Goal: Check status: Check status

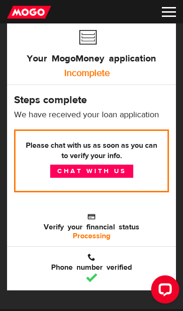
scroll to position [73, 0]
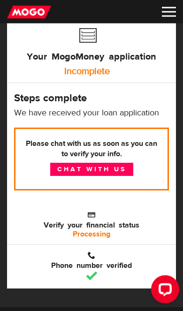
click at [64, 168] on link "Chat with us" at bounding box center [91, 169] width 83 height 13
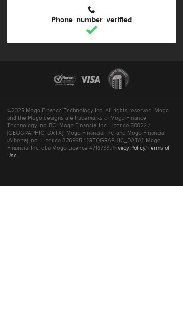
scroll to position [159, 0]
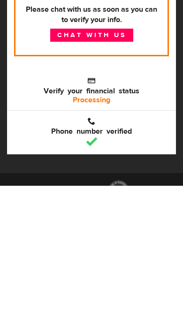
scroll to position [197, 0]
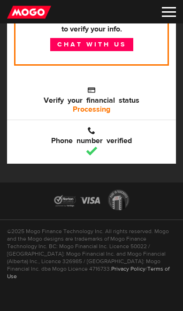
click at [20, 80] on div "Please chat with us as soon as you can to verify your info. Chat with us Verify…" at bounding box center [91, 59] width 155 height 112
click at [167, 13] on img at bounding box center [169, 12] width 14 height 10
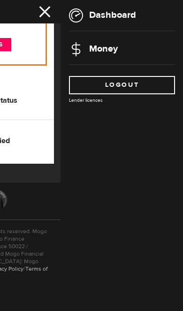
click at [82, 44] on img at bounding box center [76, 49] width 14 height 14
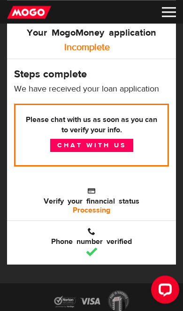
scroll to position [96, 0]
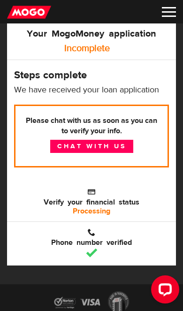
click at [81, 205] on span "Verify your financial status" at bounding box center [91, 196] width 155 height 19
click at [89, 191] on span "Verify your financial status" at bounding box center [91, 196] width 155 height 19
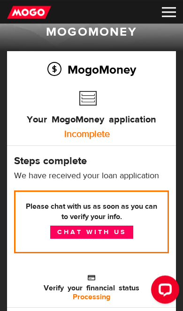
scroll to position [10, 0]
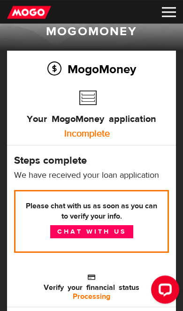
click at [74, 131] on div "Incomplete" at bounding box center [86, 133] width 155 height 19
click at [162, 16] on img at bounding box center [169, 12] width 14 height 10
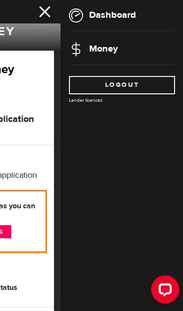
click at [93, 18] on link "Dashboard" at bounding box center [102, 15] width 67 height 12
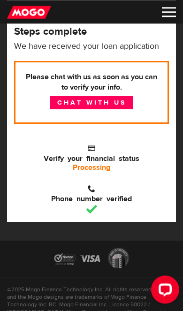
scroll to position [159, 0]
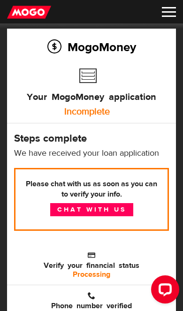
scroll to position [33, 0]
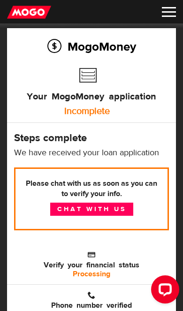
click at [84, 272] on b "Processing" at bounding box center [92, 273] width 38 height 9
click at [86, 253] on span "Verify your financial status" at bounding box center [91, 259] width 155 height 19
click at [73, 264] on span "Verify your financial status" at bounding box center [91, 259] width 155 height 19
click at [68, 258] on span "Verify your financial status" at bounding box center [91, 259] width 155 height 19
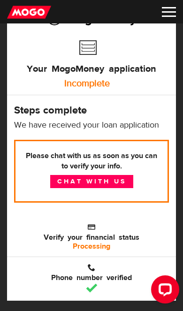
scroll to position [61, 0]
